Goal: Information Seeking & Learning: Learn about a topic

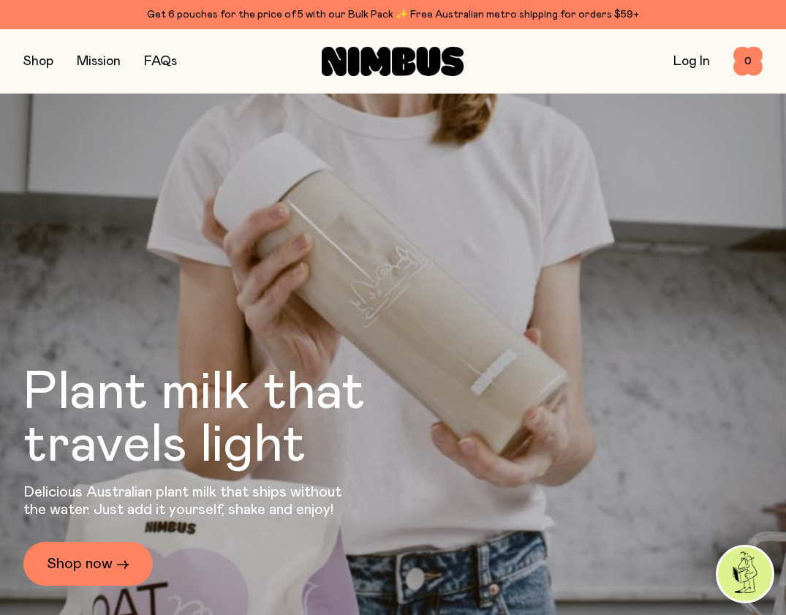
click at [31, 60] on button "button" at bounding box center [38, 61] width 30 height 20
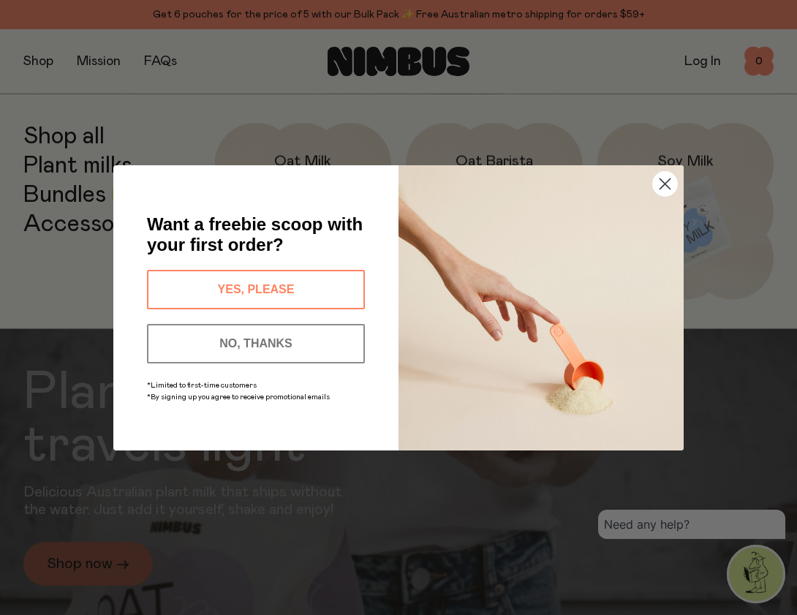
click at [254, 344] on button "NO, THANKS" at bounding box center [256, 343] width 218 height 39
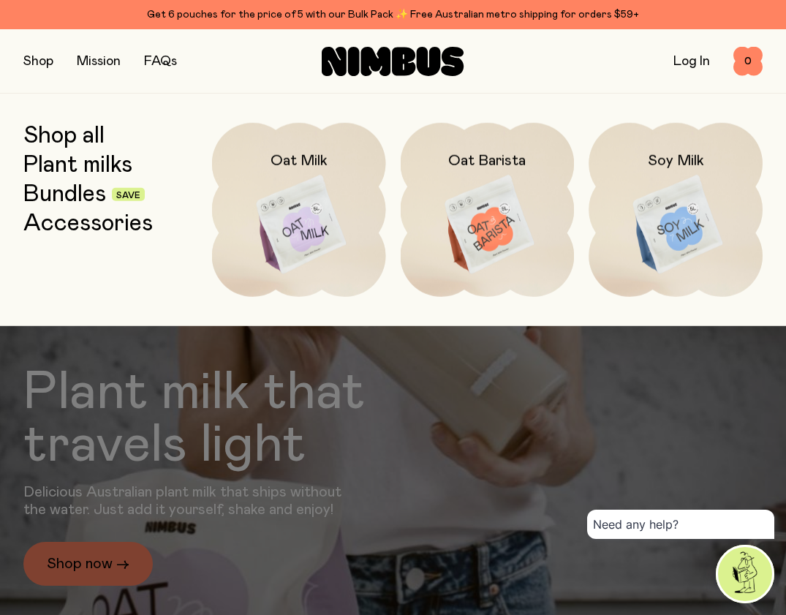
click at [43, 61] on button "button" at bounding box center [38, 61] width 30 height 20
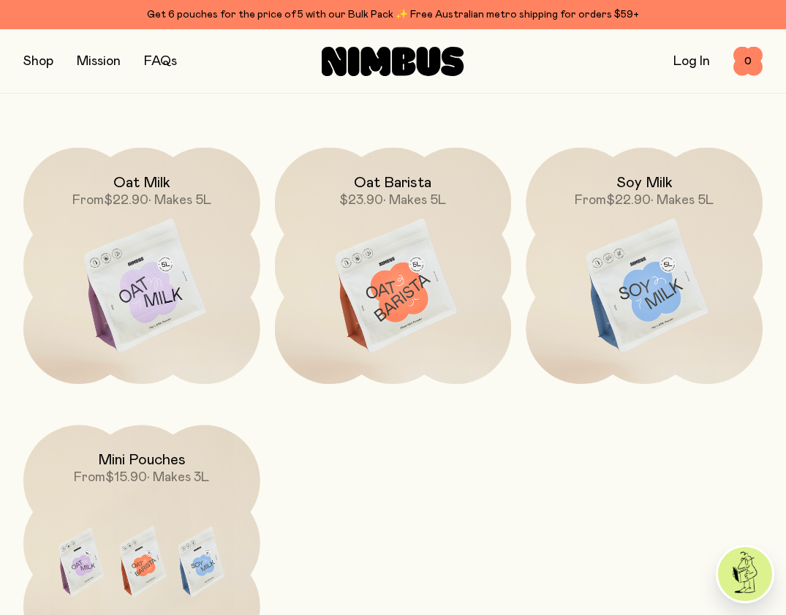
scroll to position [1195, 0]
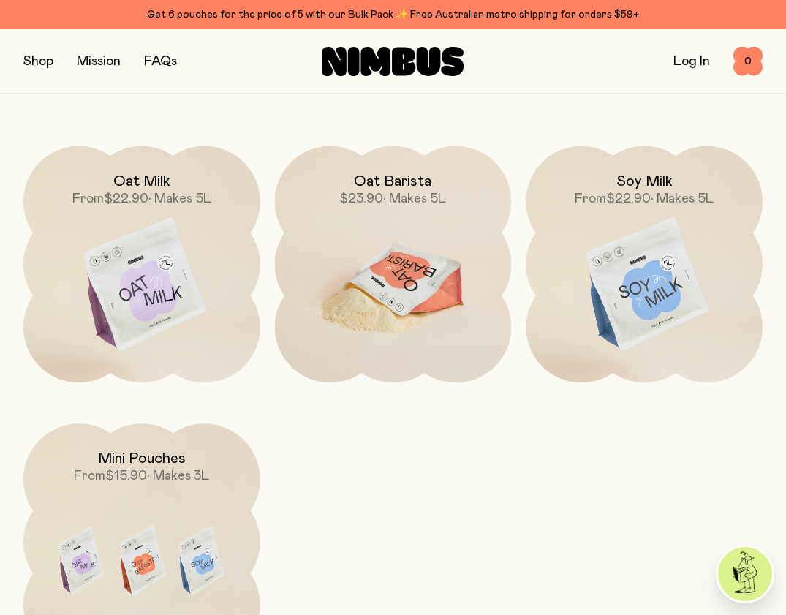
click at [399, 178] on h2 "Oat Barista" at bounding box center [392, 182] width 77 height 18
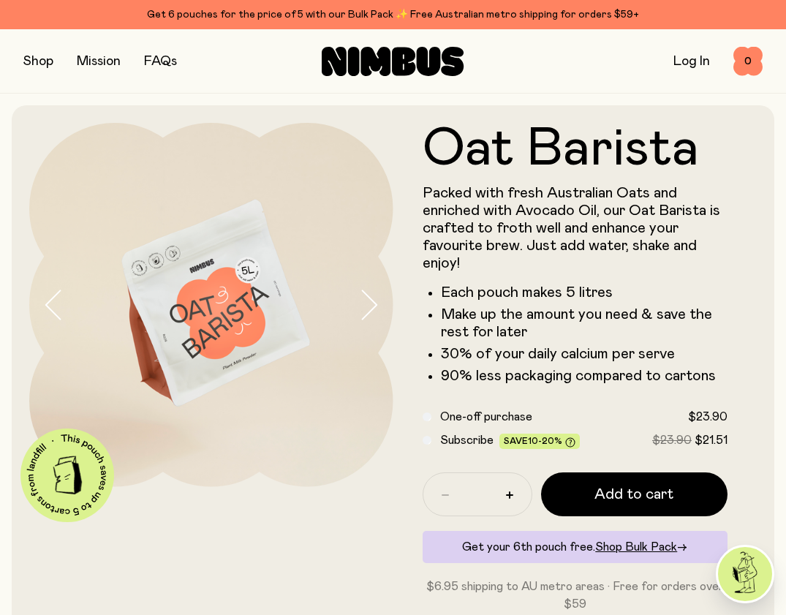
click at [364, 303] on icon "button" at bounding box center [368, 305] width 20 height 31
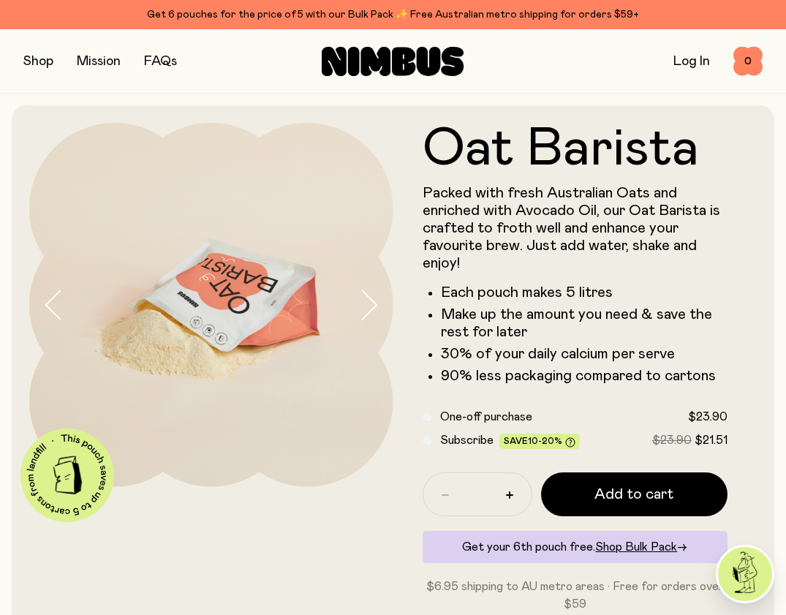
click at [364, 303] on icon "button" at bounding box center [368, 305] width 20 height 31
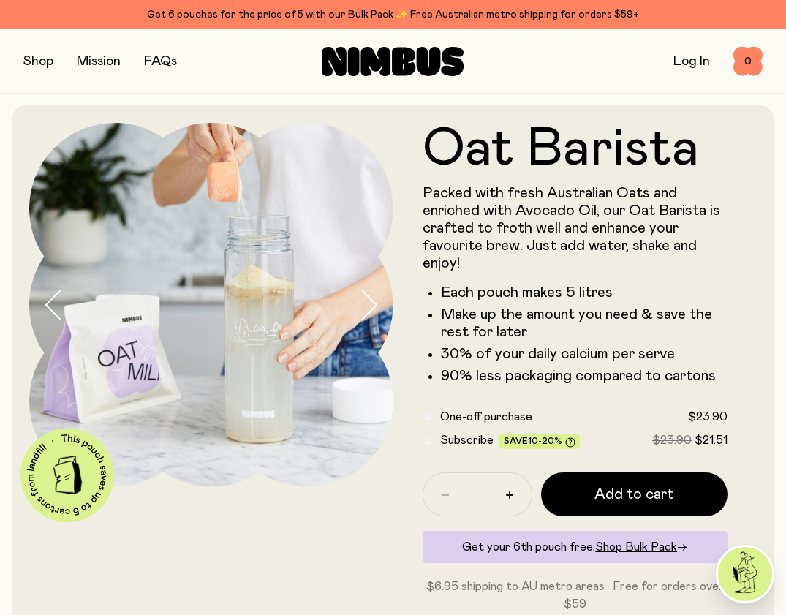
click at [364, 303] on icon "button" at bounding box center [368, 305] width 20 height 31
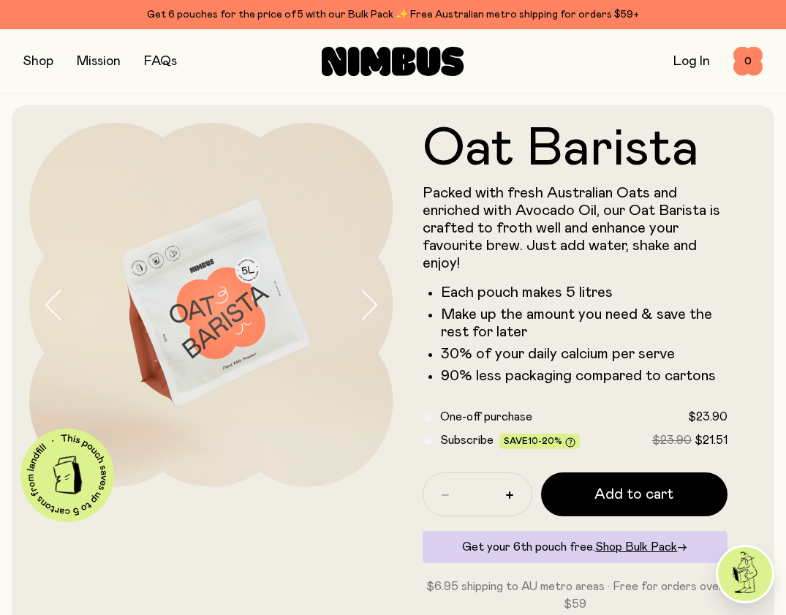
click at [364, 303] on icon "button" at bounding box center [368, 305] width 20 height 31
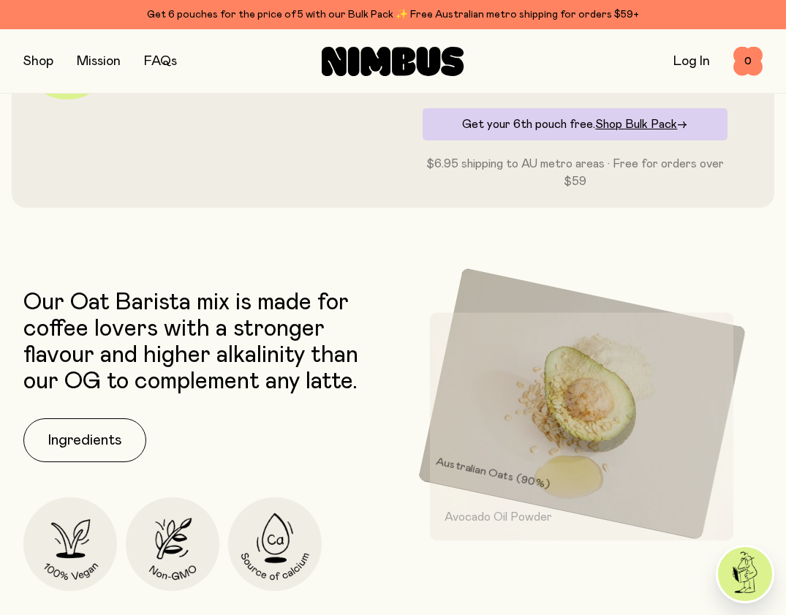
scroll to position [424, 0]
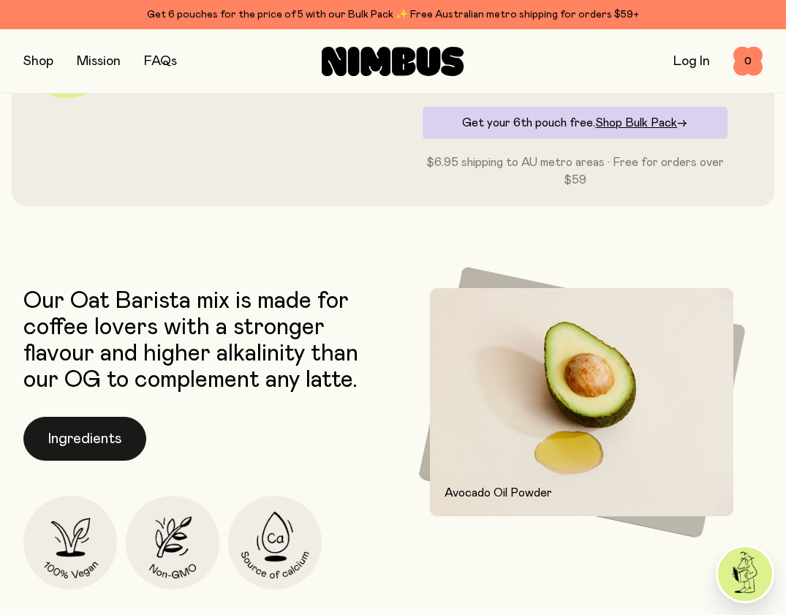
click at [56, 439] on button "Ingredients" at bounding box center [84, 439] width 123 height 44
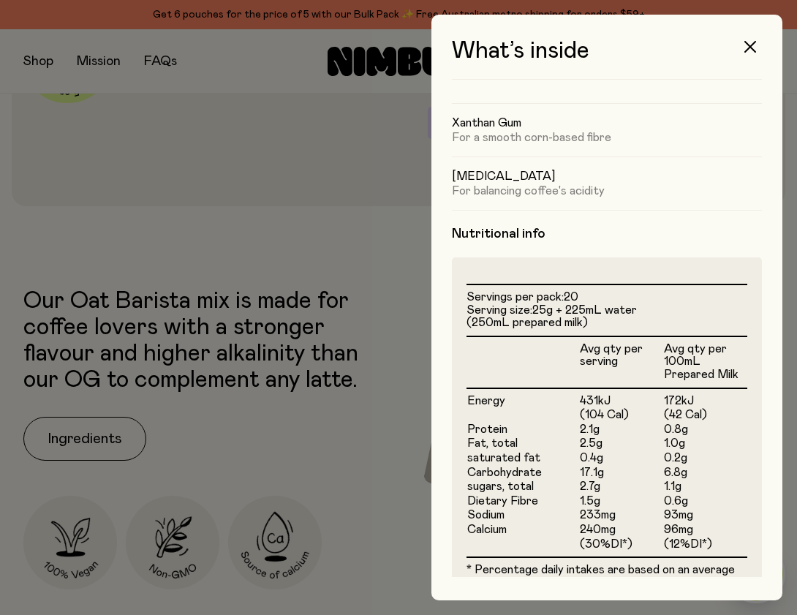
scroll to position [0, 0]
click at [752, 44] on icon "button" at bounding box center [750, 47] width 12 height 12
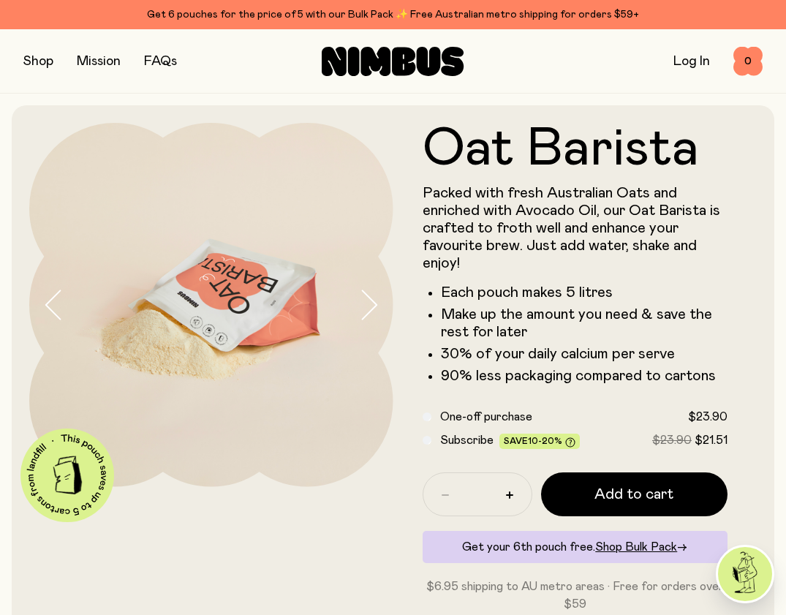
click at [29, 56] on button "button" at bounding box center [38, 61] width 30 height 20
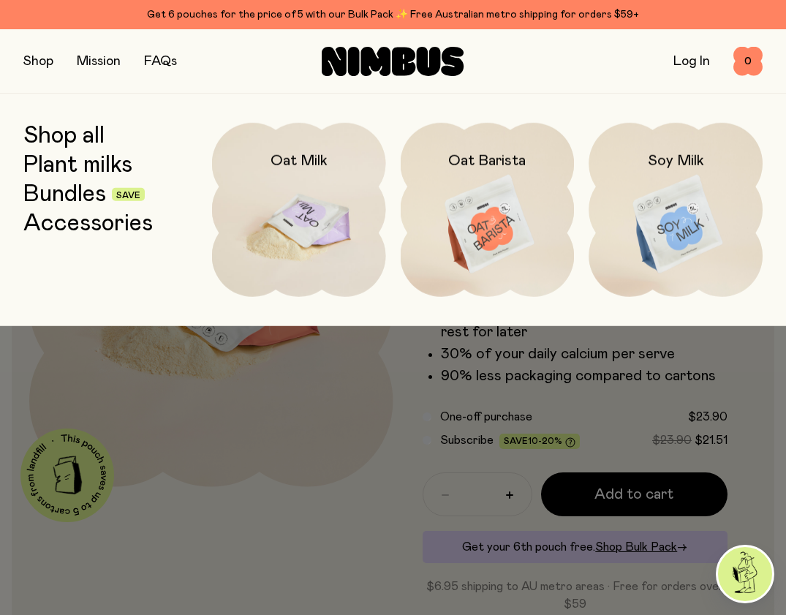
click at [291, 195] on img at bounding box center [299, 225] width 174 height 204
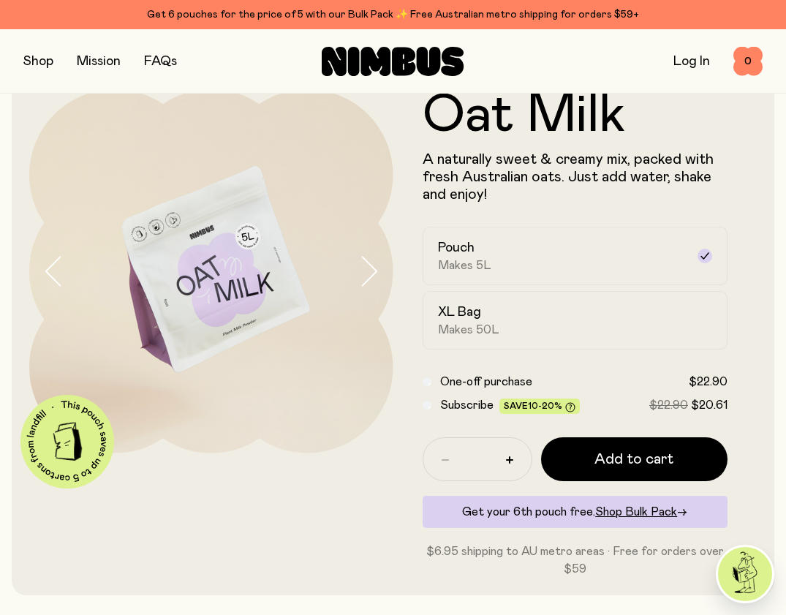
scroll to position [67, 0]
